Goal: Task Accomplishment & Management: Contribute content

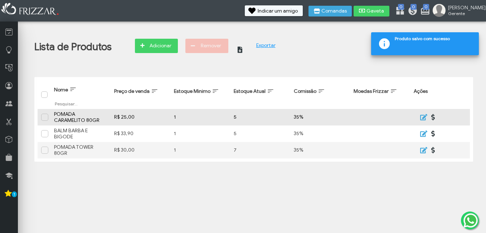
click at [298, 114] on div "35%" at bounding box center [320, 117] width 53 height 6
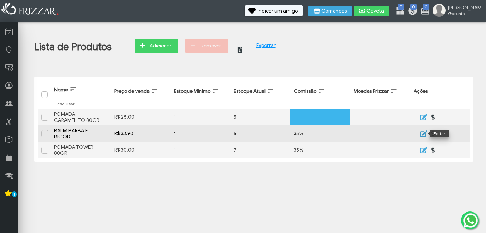
click at [422, 133] on icon "submit" at bounding box center [423, 133] width 8 height 7
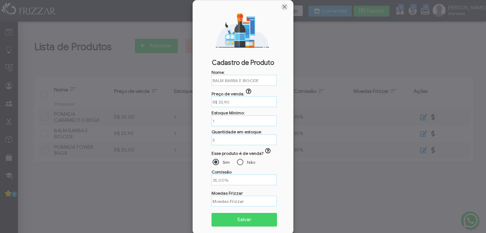
click at [285, 9] on span "Fechar" at bounding box center [284, 6] width 7 height 7
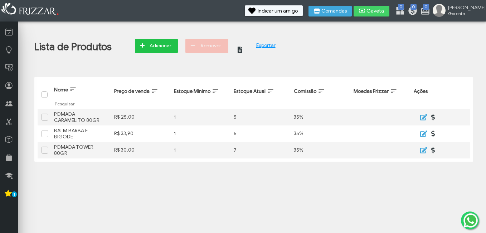
click at [163, 40] on span "Adicionar" at bounding box center [160, 45] width 25 height 11
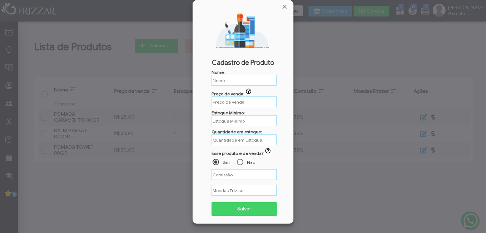
type input "%"
type input "R$"
paste input "ESFOLIANTE LIMPADOR FACIAL"
type input "ESFOLIANTE LIMPADOR FACIAL"
click at [236, 106] on input "R$" at bounding box center [244, 101] width 65 height 11
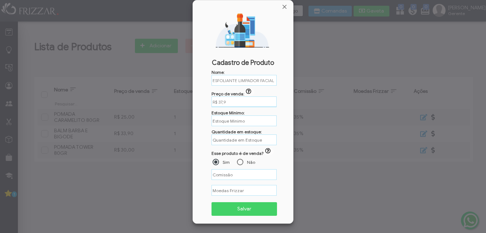
type input "R$ 37,90"
click at [246, 119] on input "text" at bounding box center [244, 120] width 65 height 11
type input "1"
click at [237, 144] on input "text" at bounding box center [244, 139] width 65 height 11
type input "2"
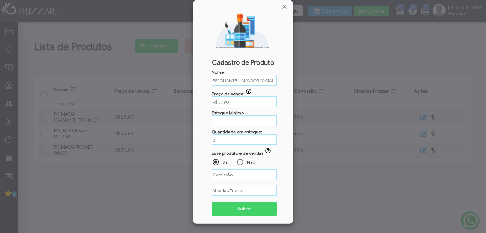
type input "%"
click at [241, 177] on input "%" at bounding box center [244, 174] width 65 height 11
type input "35,00%"
click at [239, 214] on span "Salvar" at bounding box center [245, 208] width 56 height 11
